Goal: Transaction & Acquisition: Purchase product/service

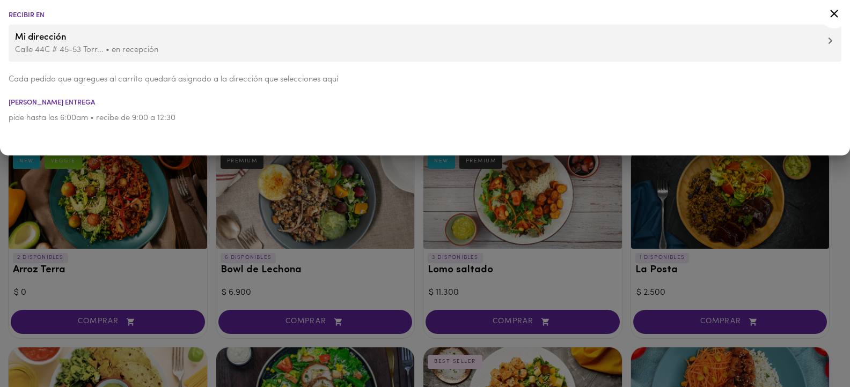
click at [835, 14] on icon at bounding box center [833, 13] width 13 height 13
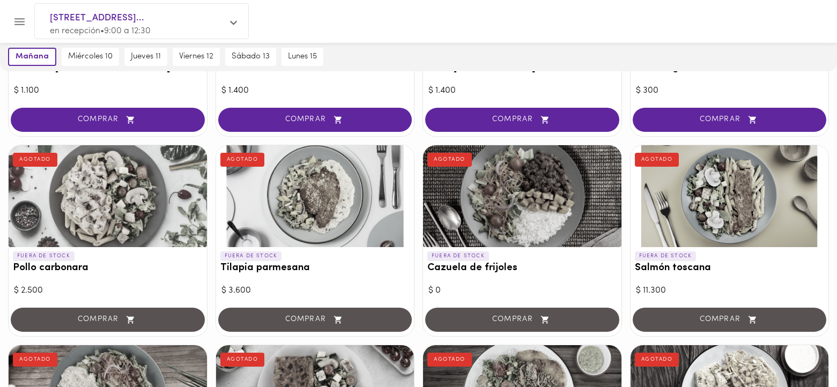
scroll to position [483, 0]
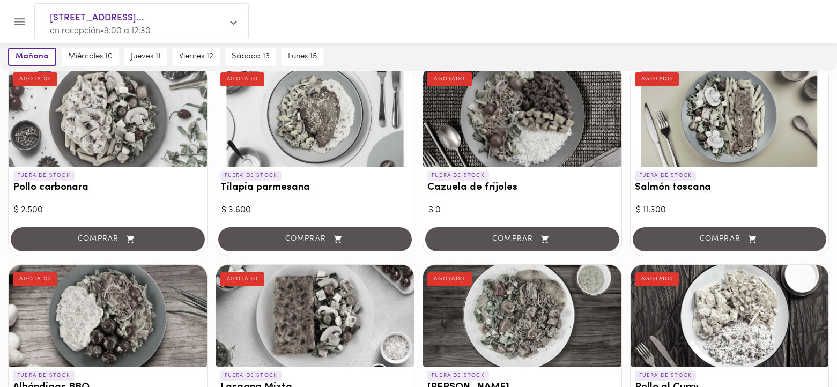
click at [811, 25] on div at bounding box center [429, 21] width 792 height 25
click at [837, 3] on html "Ver suscripción 20/25 platos disponibles Vencimiento: [DATE] [DATE] [DATE] 10 […" at bounding box center [418, 217] width 837 height 1401
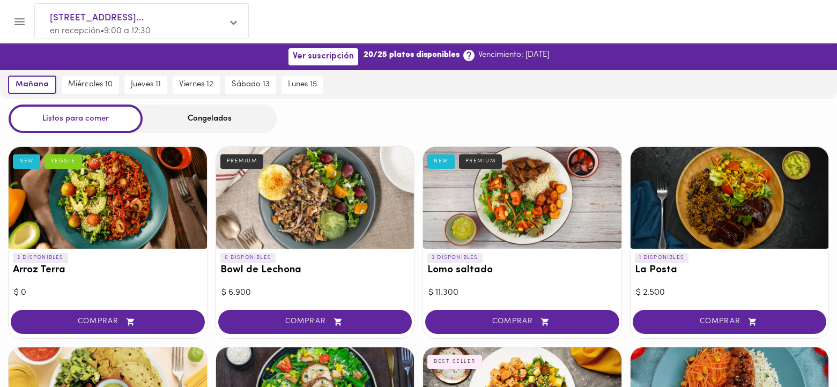
scroll to position [161, 0]
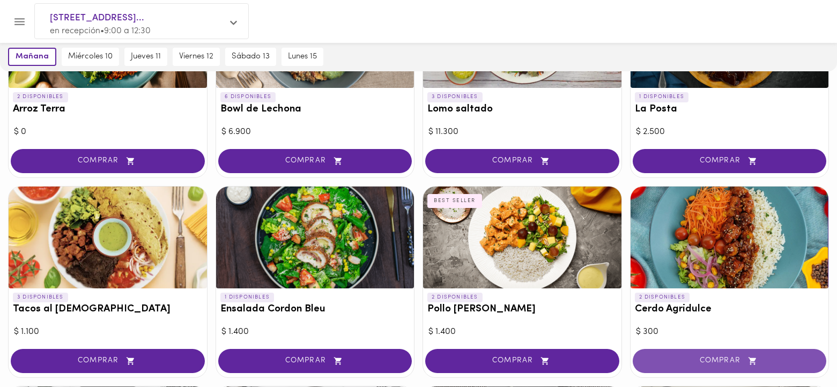
click at [715, 361] on span "COMPRAR" at bounding box center [729, 361] width 167 height 9
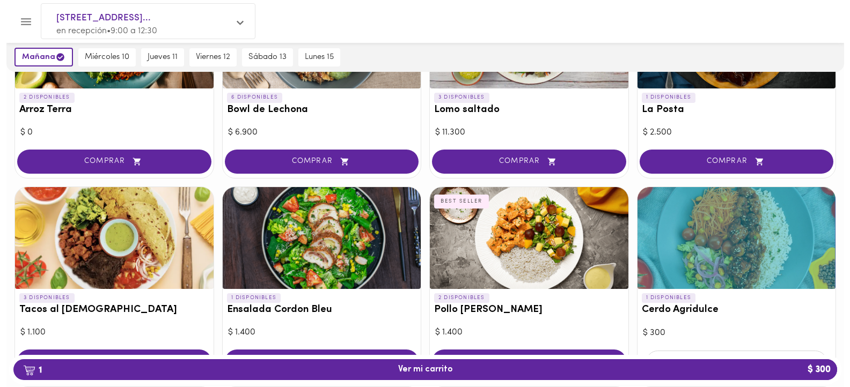
scroll to position [161, 0]
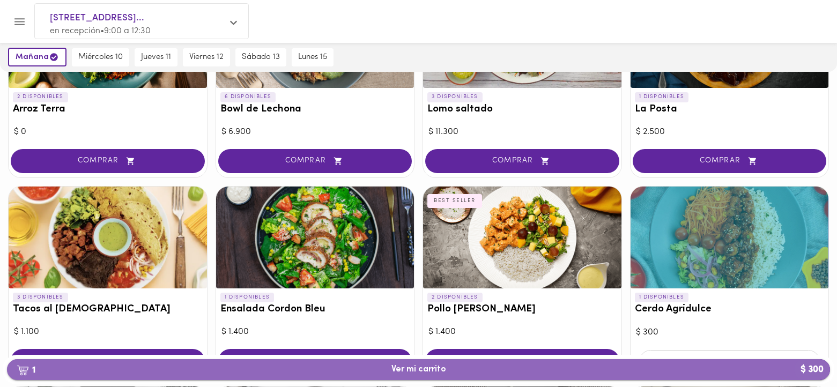
click at [418, 371] on span "1 Ver mi carrito $ 300" at bounding box center [419, 370] width 55 height 10
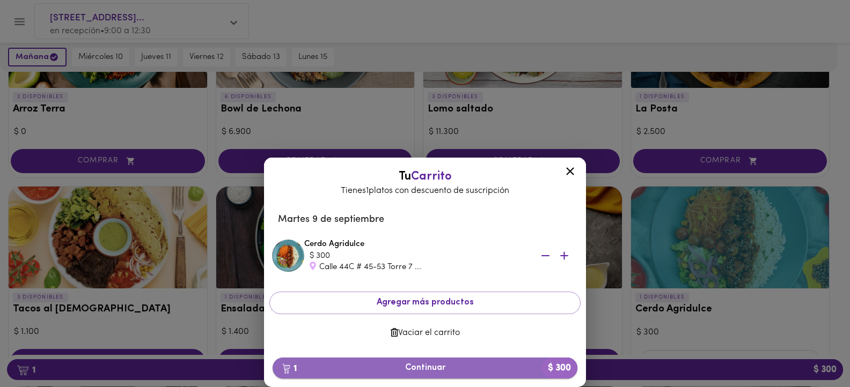
click at [422, 364] on span "1 Continuar $ 300" at bounding box center [425, 368] width 288 height 10
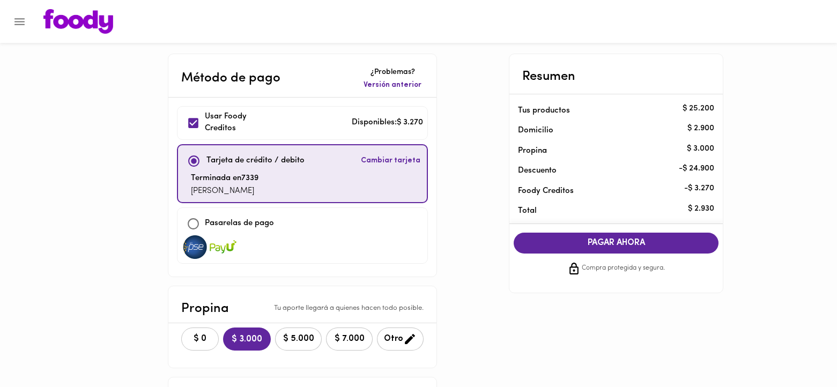
click at [201, 338] on span "$ 0" at bounding box center [200, 339] width 24 height 10
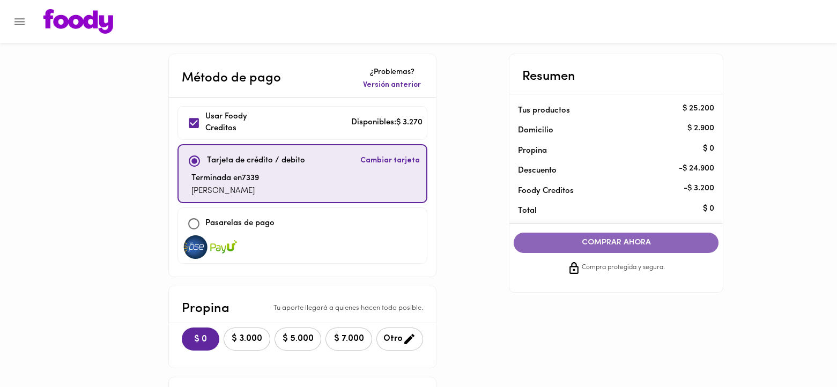
click at [616, 242] on span "COMPRAR AHORA" at bounding box center [616, 243] width 183 height 10
